Goal: Task Accomplishment & Management: Use online tool/utility

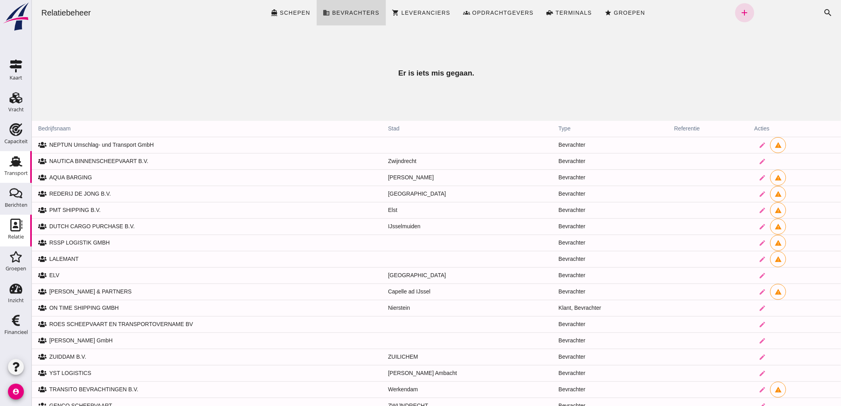
click at [23, 170] on div "Transport" at bounding box center [15, 172] width 23 height 5
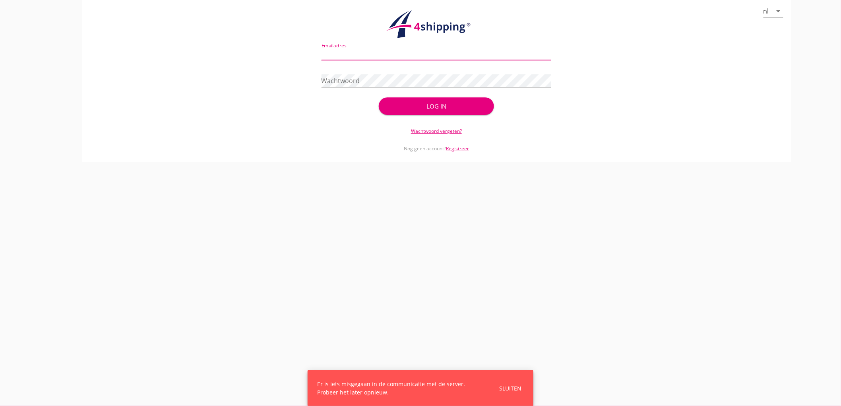
click at [431, 56] on input "Emailadres" at bounding box center [436, 53] width 230 height 13
type input "[EMAIL_ADDRESS][DOMAIN_NAME]"
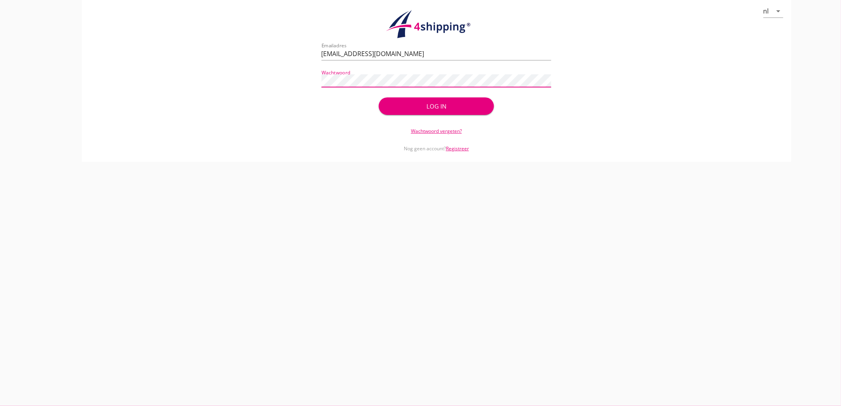
click at [379, 97] on button "Log in" at bounding box center [436, 105] width 115 height 17
